Goal: Task Accomplishment & Management: Use online tool/utility

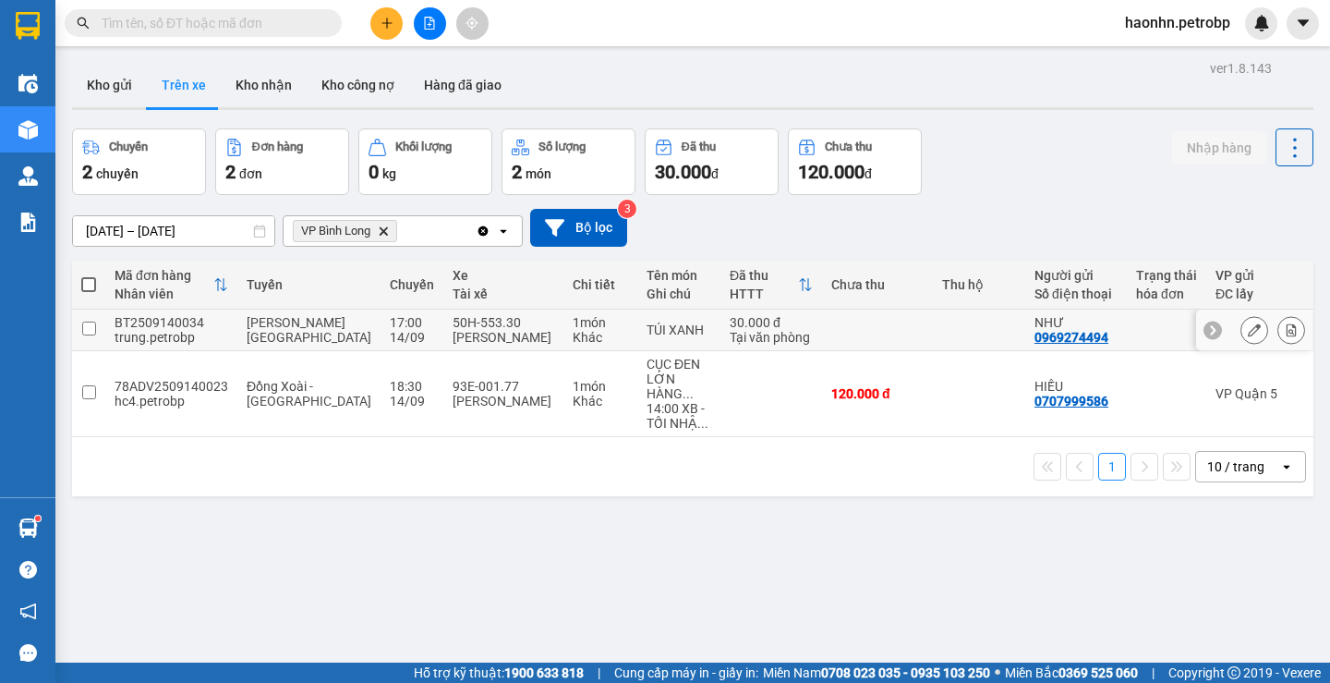
click at [736, 349] on td "30.000 đ Tại văn phòng" at bounding box center [772, 331] width 102 height 42
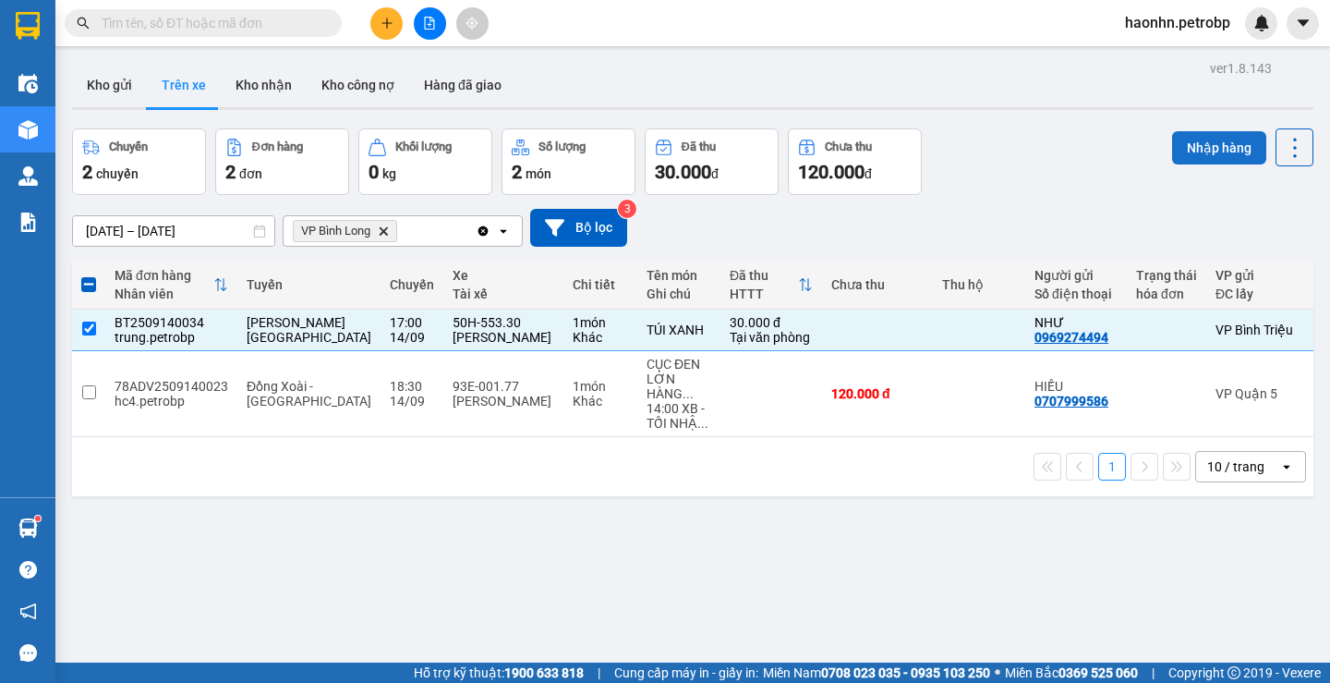
click at [1230, 139] on button "Nhập hàng" at bounding box center [1219, 147] width 94 height 33
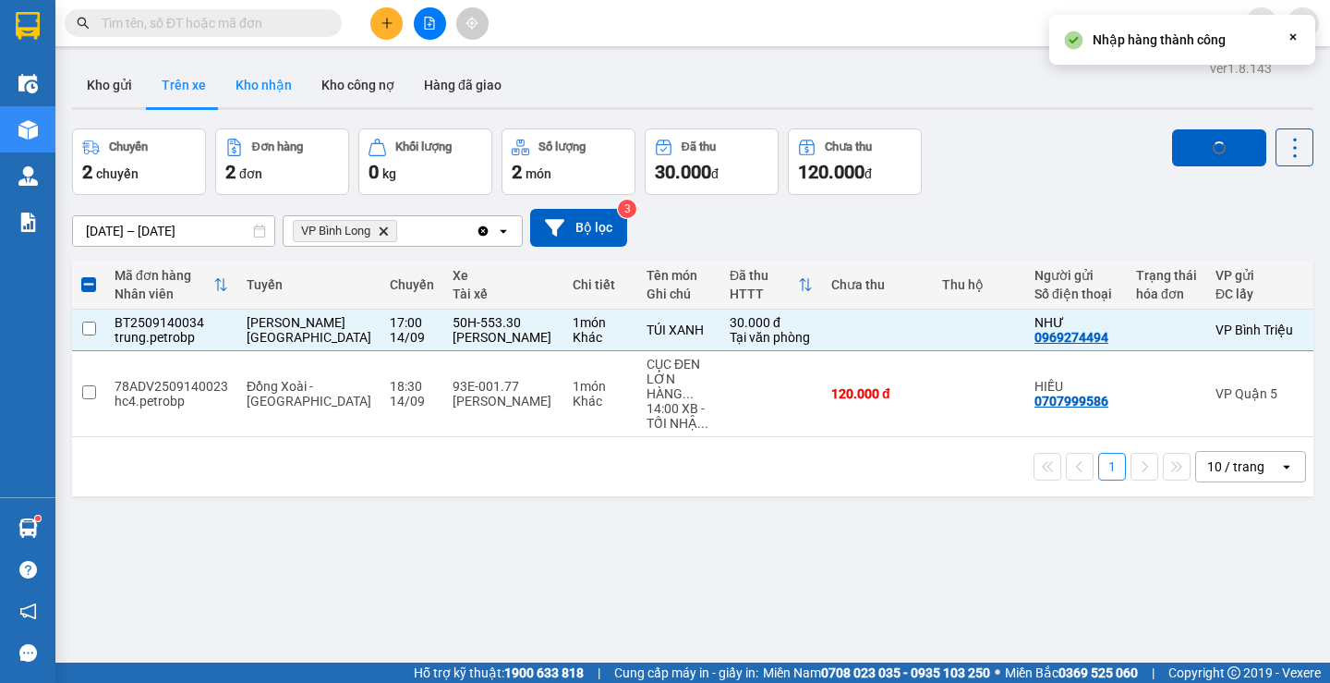
checkbox input "false"
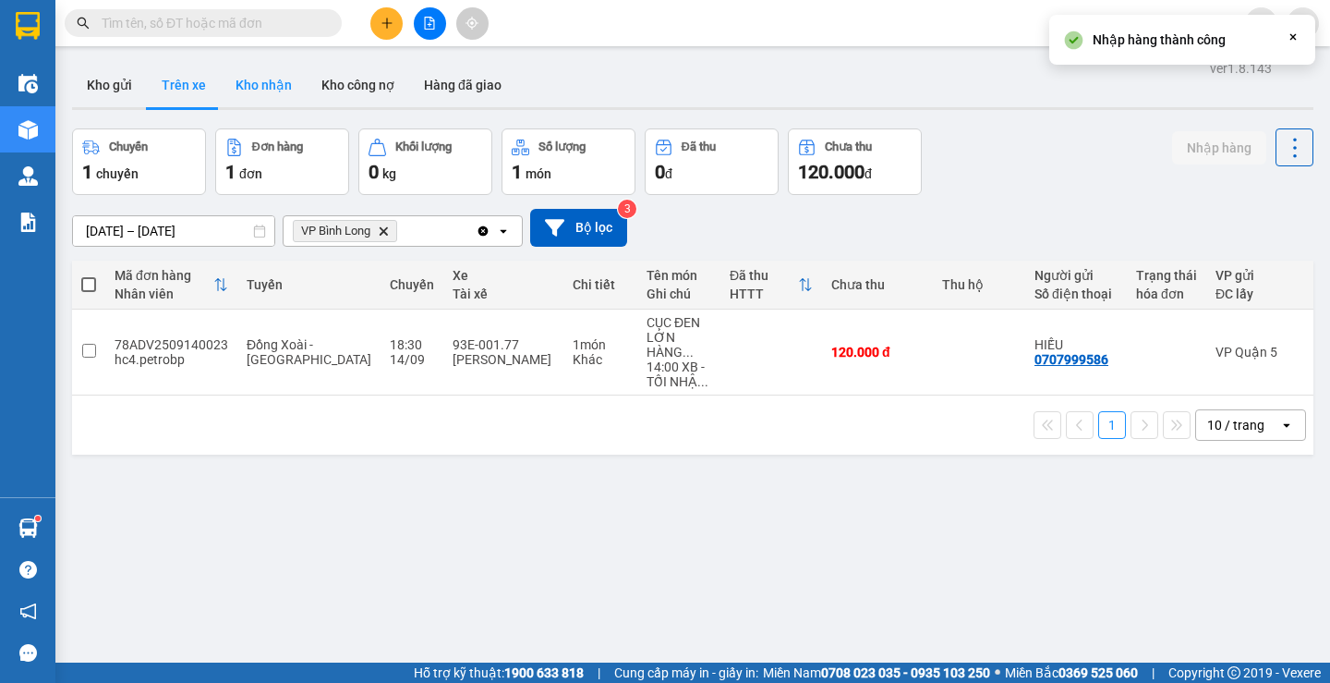
click at [238, 91] on button "Kho nhận" at bounding box center [264, 85] width 86 height 44
type input "[DATE] – [DATE]"
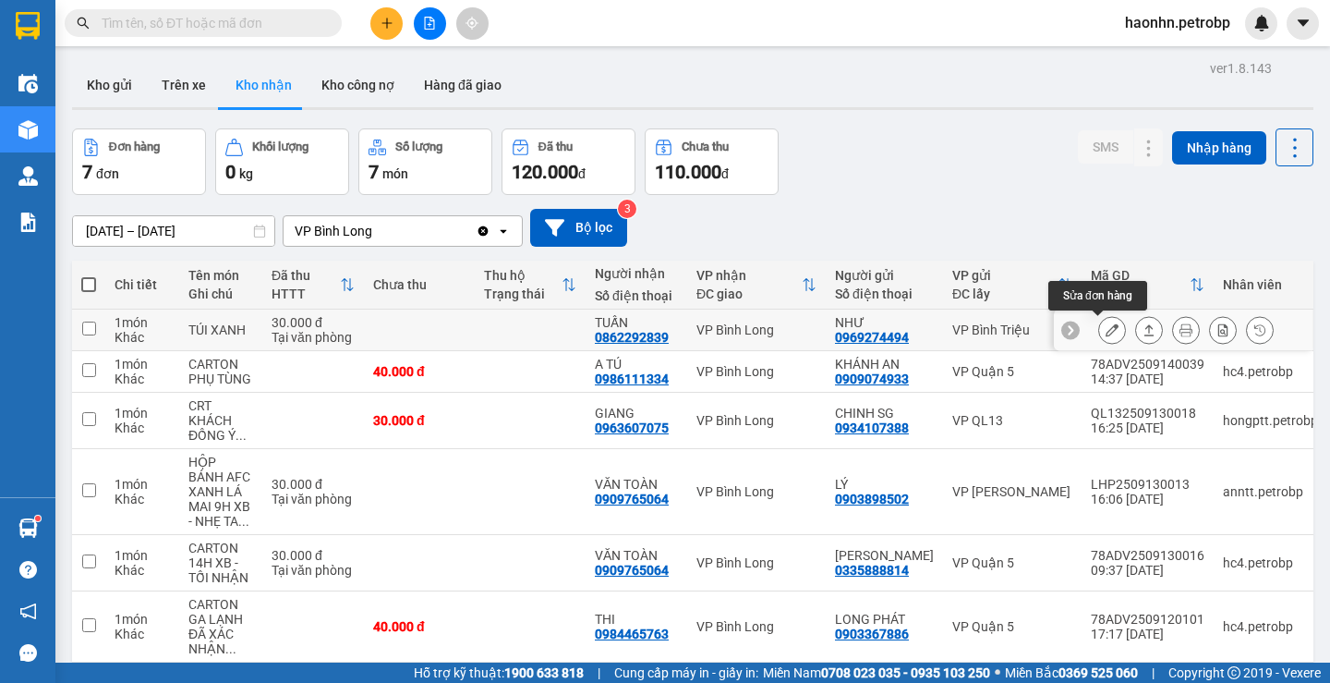
click at [1106, 334] on button at bounding box center [1112, 330] width 26 height 32
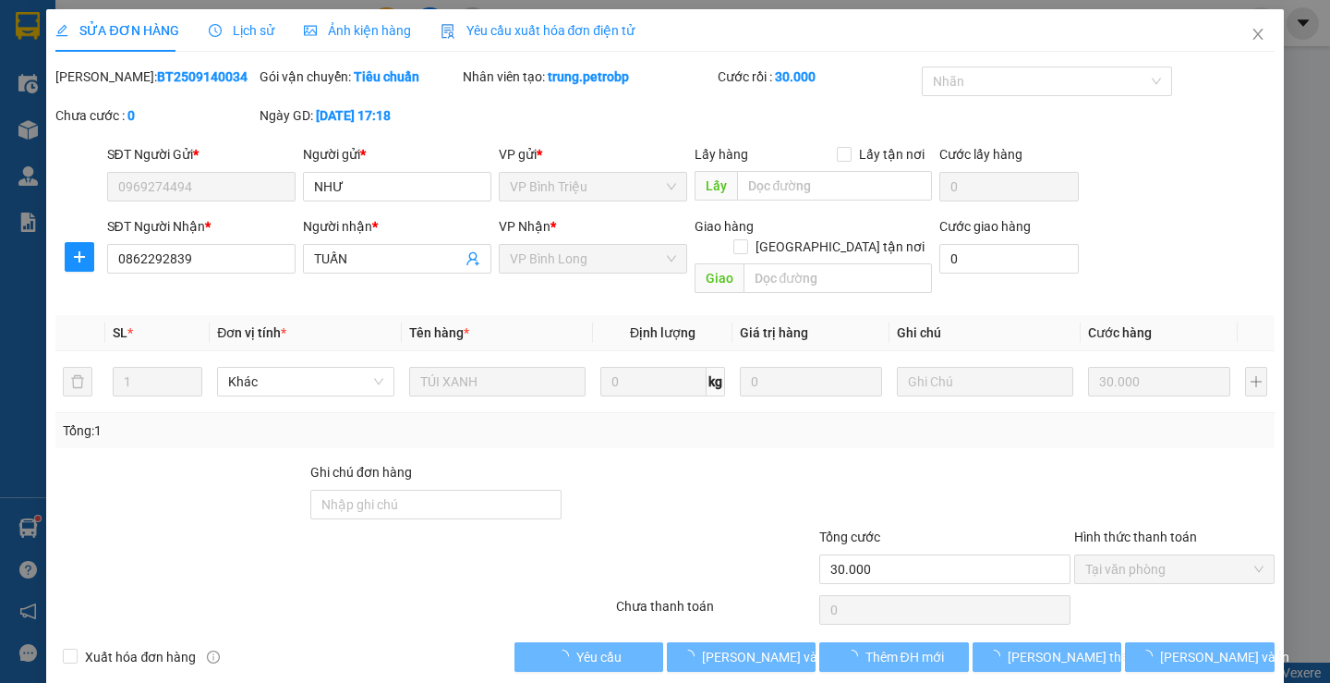
type input "0969274494"
type input "NHƯ"
type input "0862292839"
type input "TUẤN"
type input "30.000"
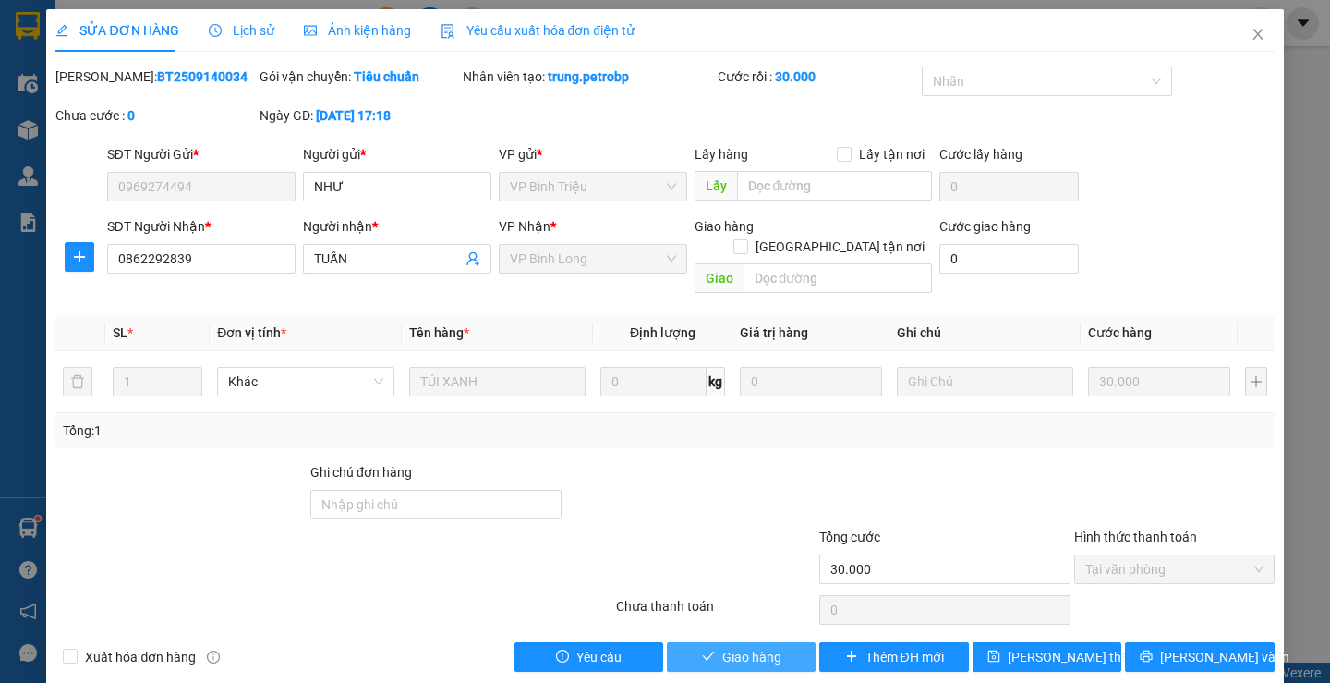
click at [754, 648] on button "Giao hàng" at bounding box center [741, 657] width 149 height 30
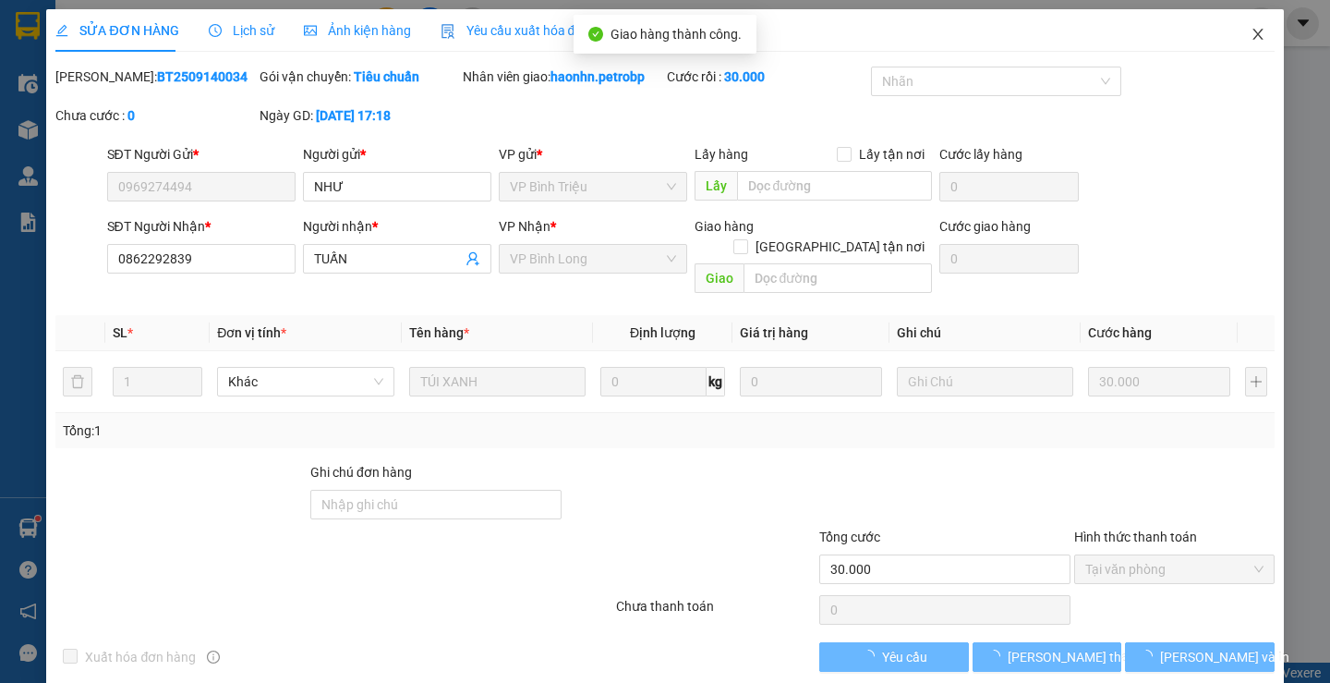
click at [1251, 37] on icon "close" at bounding box center [1258, 34] width 15 height 15
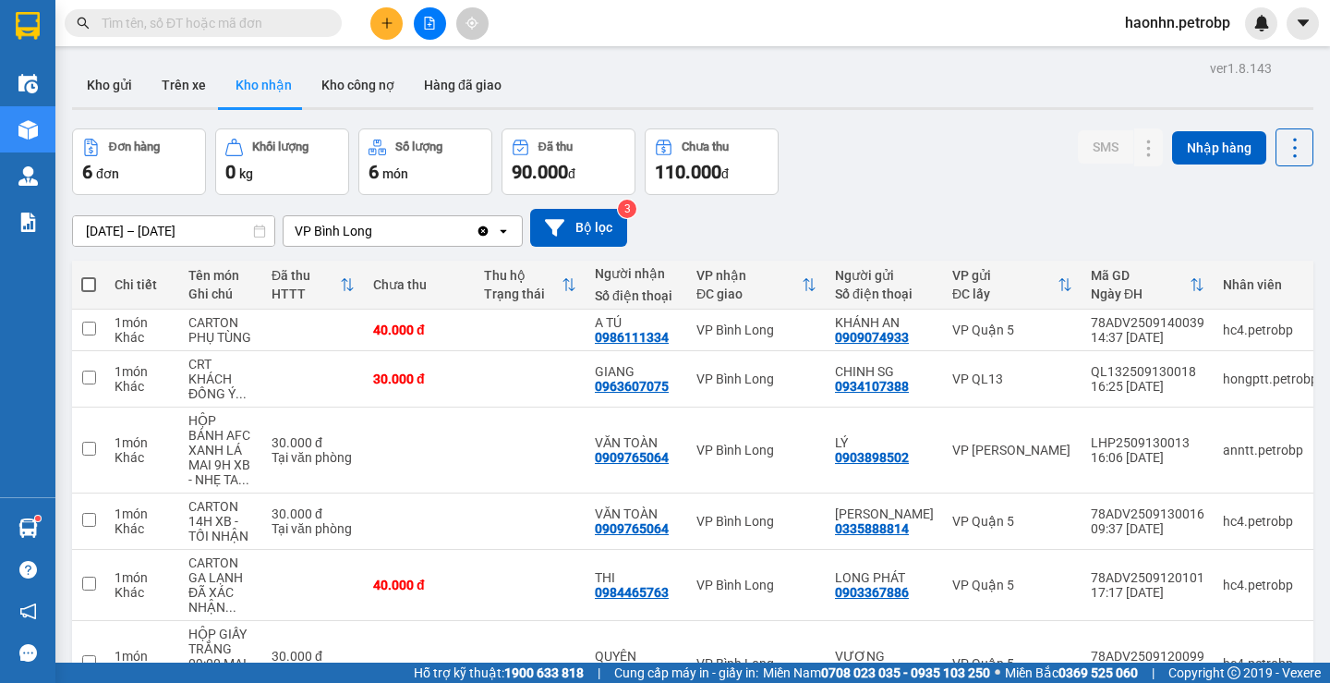
click at [1184, 35] on div "haonhn.petrobp" at bounding box center [1194, 23] width 167 height 32
click at [1180, 27] on span "haonhn.petrobp" at bounding box center [1178, 22] width 135 height 23
click at [1184, 61] on span "Đăng xuất" at bounding box center [1185, 57] width 98 height 20
